Goal: Information Seeking & Learning: Learn about a topic

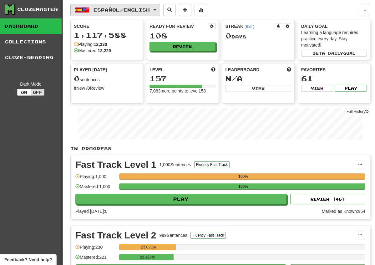
click at [156, 9] on span "button" at bounding box center [155, 9] width 3 height 1
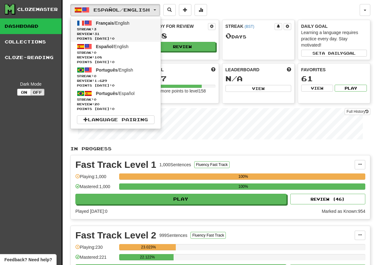
click at [149, 31] on span "Streak: 3" at bounding box center [116, 29] width 78 height 5
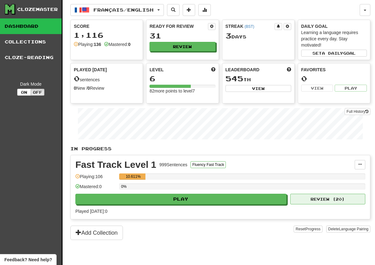
click at [329, 197] on button "Review ( 20 )" at bounding box center [327, 199] width 75 height 11
select select "**"
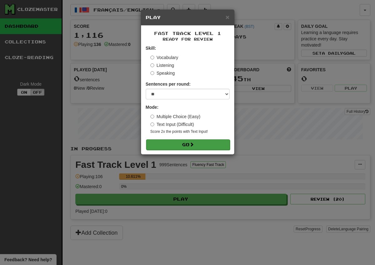
click at [194, 147] on button "Go" at bounding box center [188, 145] width 84 height 11
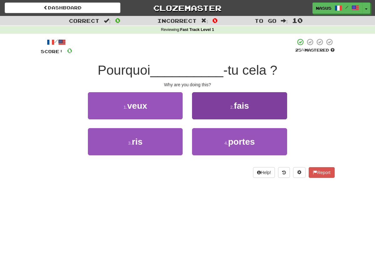
click at [245, 108] on span "fais" at bounding box center [241, 106] width 15 height 10
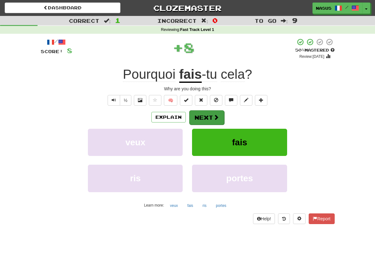
click at [203, 115] on button "Next" at bounding box center [206, 117] width 35 height 14
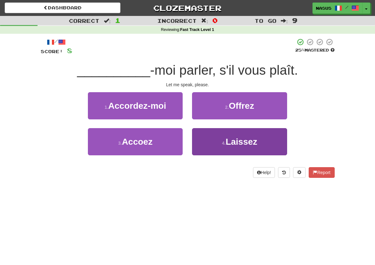
click at [245, 143] on span "Laissez" at bounding box center [242, 142] width 32 height 10
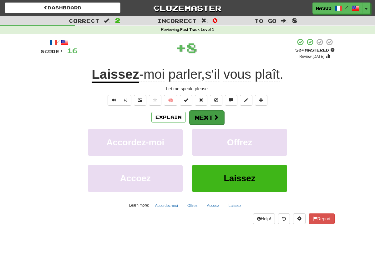
click at [218, 113] on button "Next" at bounding box center [206, 117] width 35 height 14
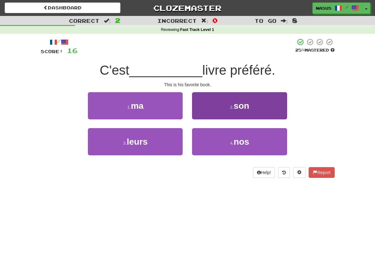
click at [217, 110] on button "2 . son" at bounding box center [239, 105] width 95 height 27
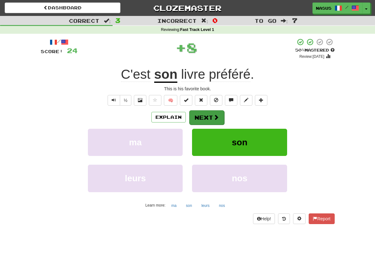
click at [211, 116] on button "Next" at bounding box center [206, 117] width 35 height 14
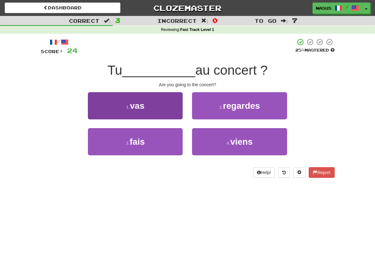
click at [161, 108] on button "1 . vas" at bounding box center [135, 105] width 95 height 27
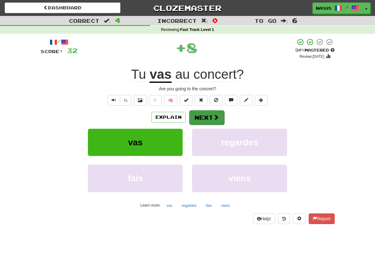
click at [217, 115] on span at bounding box center [216, 118] width 6 height 6
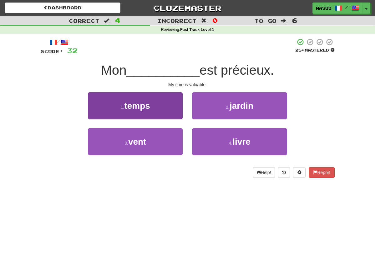
click at [147, 109] on span "temps" at bounding box center [137, 106] width 26 height 10
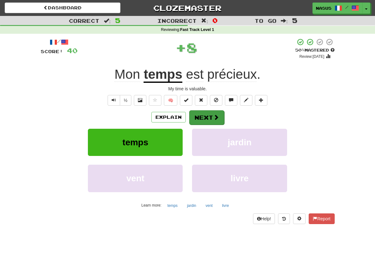
click at [200, 119] on button "Next" at bounding box center [206, 117] width 35 height 14
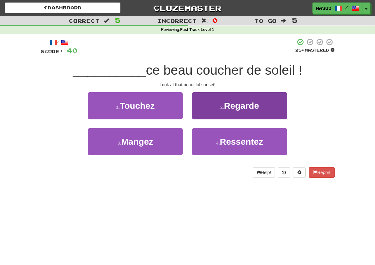
click at [233, 115] on button "2 . Regarde" at bounding box center [239, 105] width 95 height 27
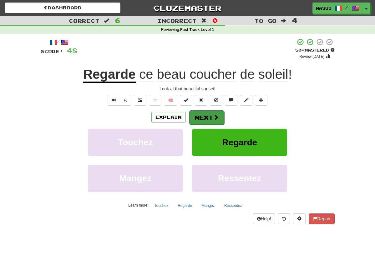
click at [203, 114] on button "Next" at bounding box center [206, 117] width 35 height 14
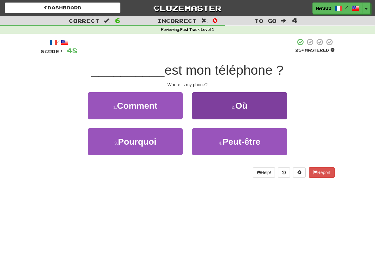
click at [222, 106] on button "2 . Où" at bounding box center [239, 105] width 95 height 27
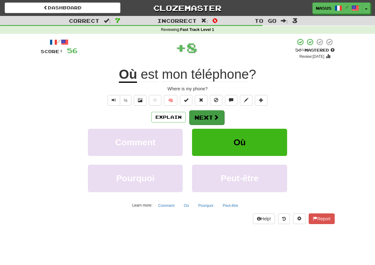
click at [204, 115] on button "Next" at bounding box center [206, 117] width 35 height 14
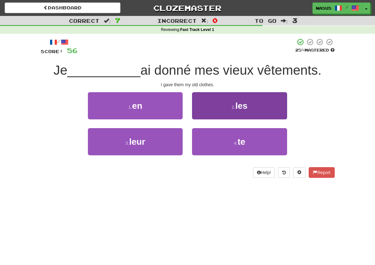
click at [239, 112] on button "2 . les" at bounding box center [239, 105] width 95 height 27
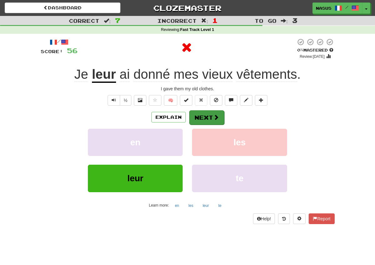
click at [191, 115] on button "Next" at bounding box center [206, 117] width 35 height 14
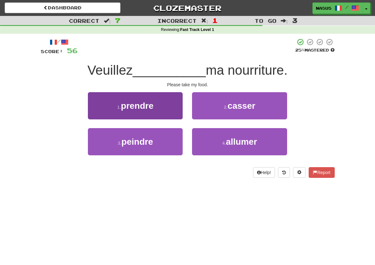
click at [156, 118] on button "1 . prendre" at bounding box center [135, 105] width 95 height 27
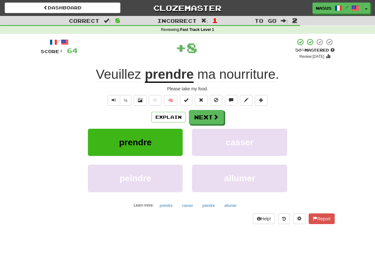
click at [211, 125] on div "Explain Next prendre casser peindre allumer Learn more: prendre casser peindre …" at bounding box center [188, 160] width 294 height 100
click at [209, 119] on button "Next" at bounding box center [206, 117] width 35 height 14
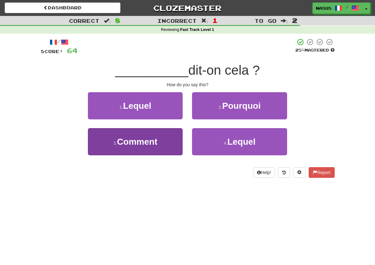
click at [151, 141] on span "Comment" at bounding box center [137, 142] width 40 height 10
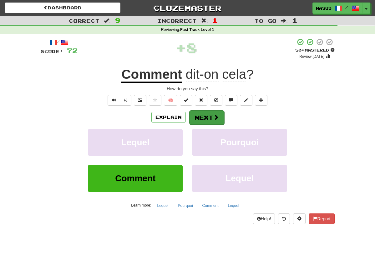
click at [205, 117] on button "Next" at bounding box center [206, 117] width 35 height 14
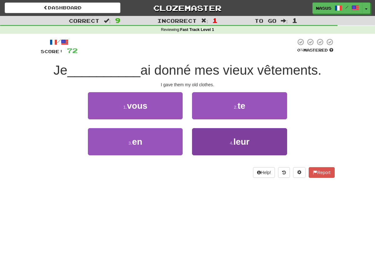
click at [234, 141] on span "leur" at bounding box center [241, 142] width 16 height 10
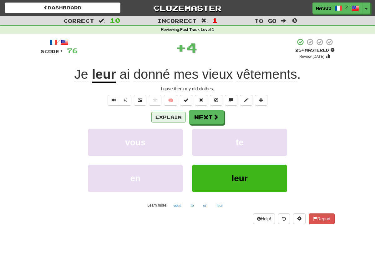
click at [169, 112] on button "Explain" at bounding box center [168, 117] width 34 height 11
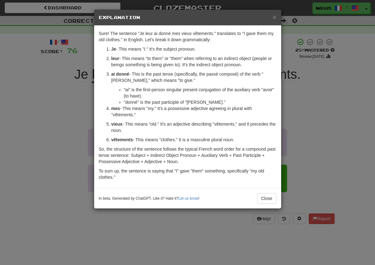
click at [304, 105] on div "× Explanation Sure! The sentence "Je leur ai donné mes vieux vêtements." transl…" at bounding box center [187, 132] width 375 height 265
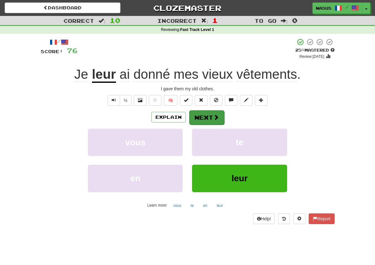
click at [213, 115] on span at bounding box center [216, 118] width 6 height 6
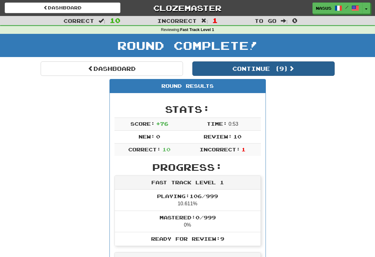
click at [257, 67] on button "Continue ( 9 )" at bounding box center [263, 68] width 142 height 14
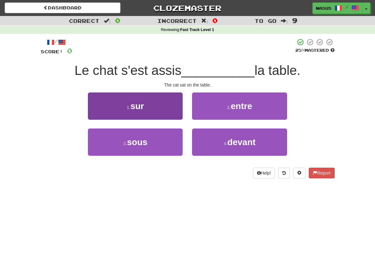
click at [143, 105] on span "sur" at bounding box center [137, 106] width 14 height 10
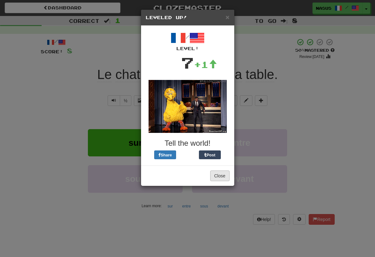
click at [221, 176] on button "Close" at bounding box center [219, 175] width 19 height 11
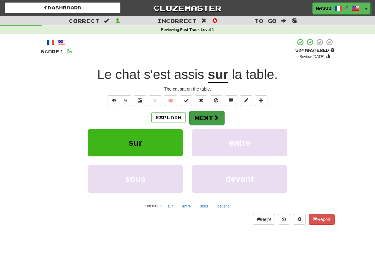
click at [209, 118] on button "Next" at bounding box center [206, 117] width 35 height 14
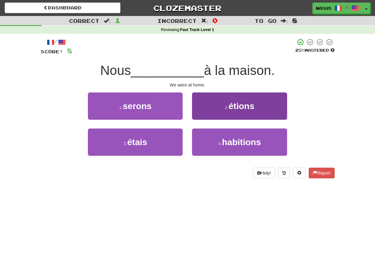
click at [237, 109] on span "étions" at bounding box center [242, 106] width 26 height 10
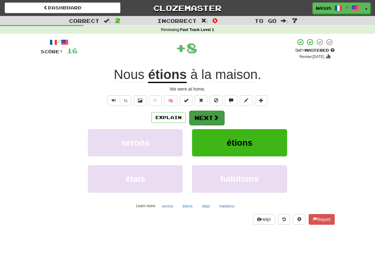
click at [208, 120] on button "Next" at bounding box center [206, 117] width 35 height 14
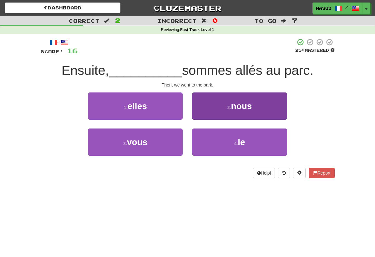
click at [221, 111] on button "2 . nous" at bounding box center [239, 105] width 95 height 27
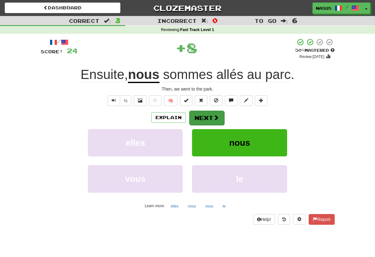
click at [203, 116] on button "Next" at bounding box center [206, 117] width 35 height 14
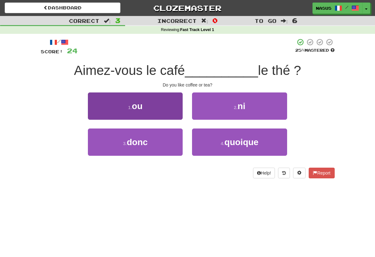
click at [168, 101] on button "1 . ou" at bounding box center [135, 105] width 95 height 27
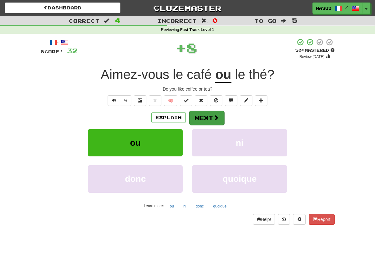
click at [203, 120] on button "Next" at bounding box center [206, 117] width 35 height 14
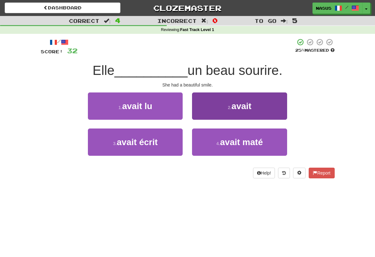
click at [224, 110] on button "2 . avait" at bounding box center [239, 105] width 95 height 27
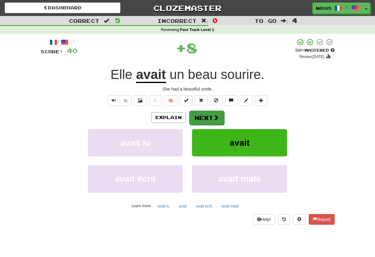
click at [201, 117] on button "Next" at bounding box center [206, 117] width 35 height 14
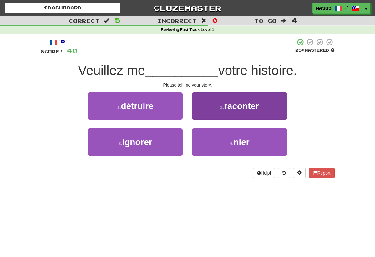
click at [237, 104] on span "raconter" at bounding box center [241, 106] width 35 height 10
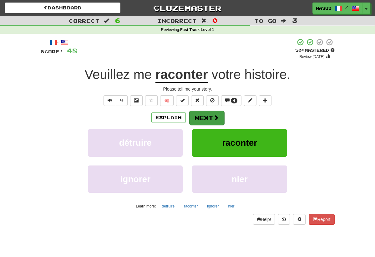
click at [212, 116] on button "Next" at bounding box center [206, 117] width 35 height 14
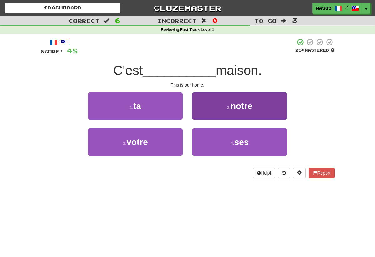
click at [229, 110] on button "2 . notre" at bounding box center [239, 105] width 95 height 27
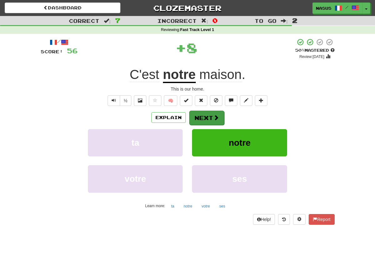
click at [208, 117] on button "Next" at bounding box center [206, 117] width 35 height 14
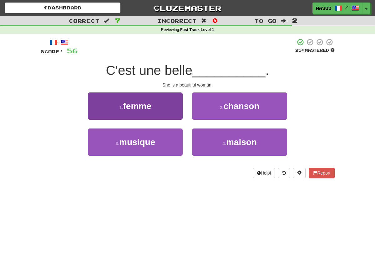
click at [163, 101] on button "1 . femme" at bounding box center [135, 105] width 95 height 27
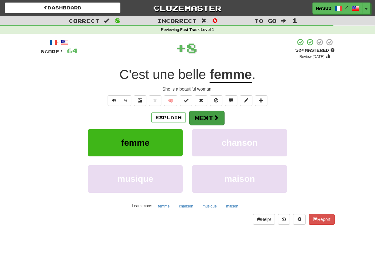
click at [205, 117] on button "Next" at bounding box center [206, 117] width 35 height 14
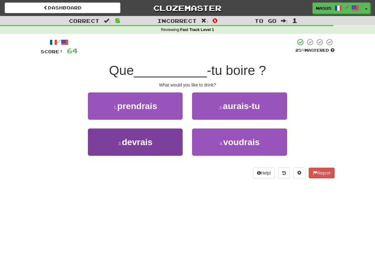
click at [172, 141] on button "3 . devrais" at bounding box center [135, 141] width 95 height 27
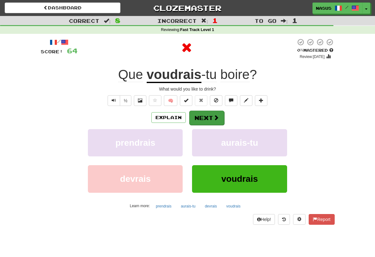
click at [207, 111] on button "Next" at bounding box center [206, 117] width 35 height 14
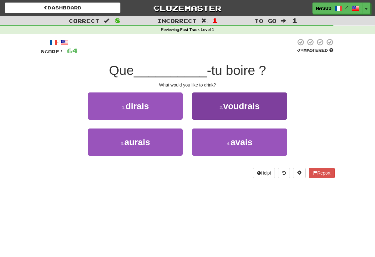
click at [236, 110] on button "2 . voudrais" at bounding box center [239, 105] width 95 height 27
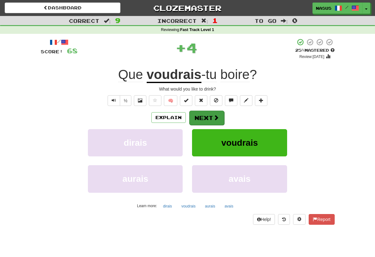
click at [202, 115] on button "Next" at bounding box center [206, 117] width 35 height 14
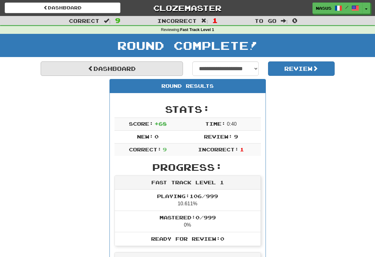
click at [156, 66] on link "Dashboard" at bounding box center [112, 68] width 142 height 14
